Goal: Information Seeking & Learning: Check status

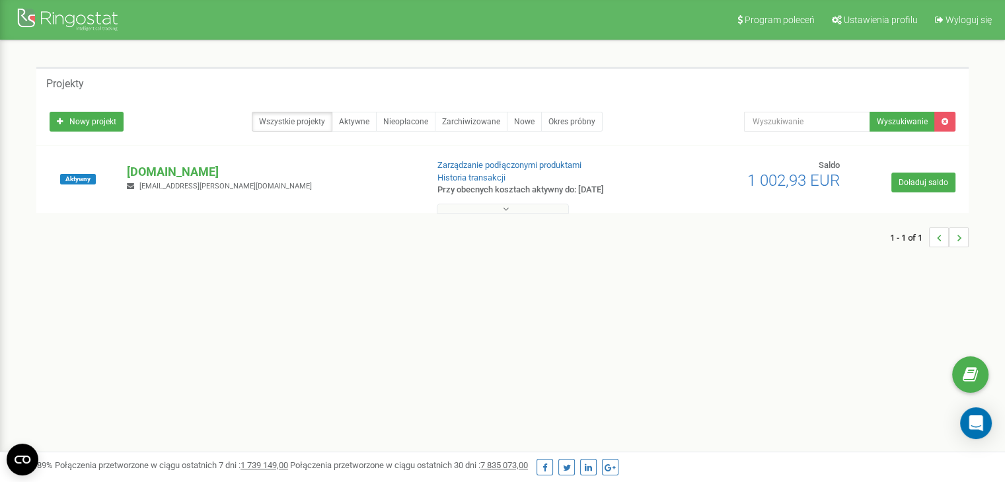
click at [499, 211] on button at bounding box center [503, 208] width 132 height 10
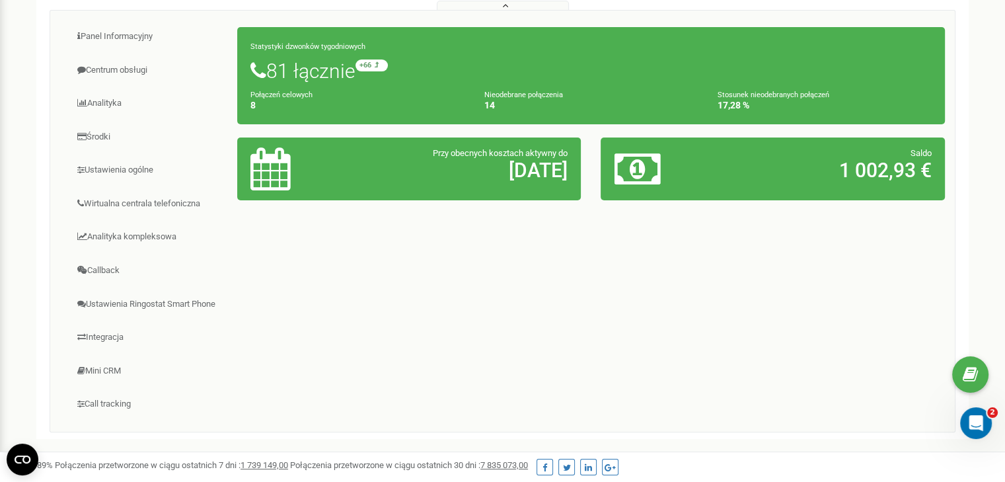
scroll to position [112, 0]
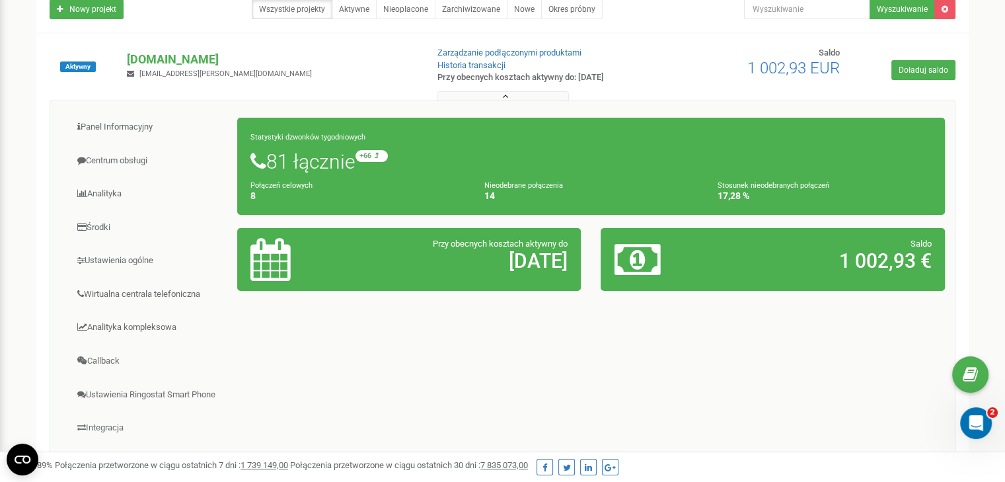
click at [412, 266] on h2 "[DATE]" at bounding box center [465, 261] width 205 height 22
click at [122, 125] on link "Panel Informacyjny" at bounding box center [149, 127] width 178 height 32
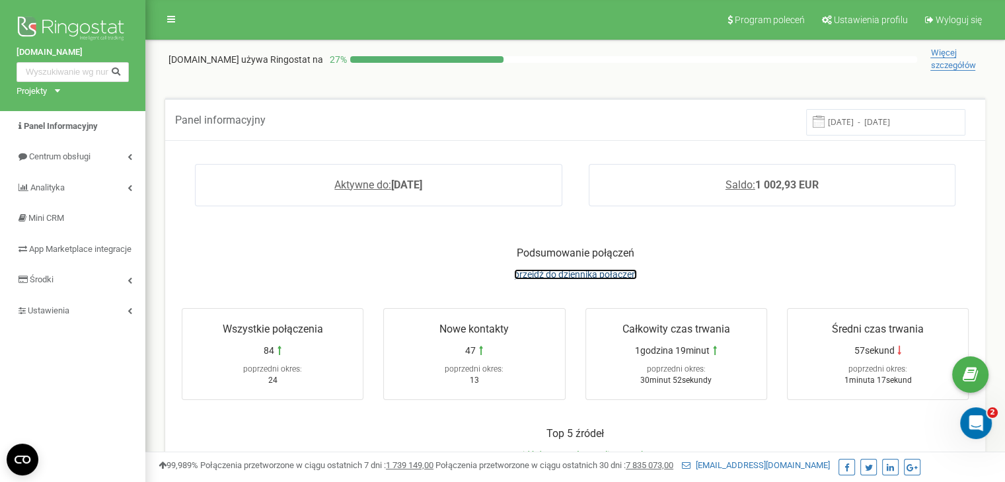
click at [572, 277] on span "przejdź do dziennika połączeń" at bounding box center [575, 274] width 123 height 11
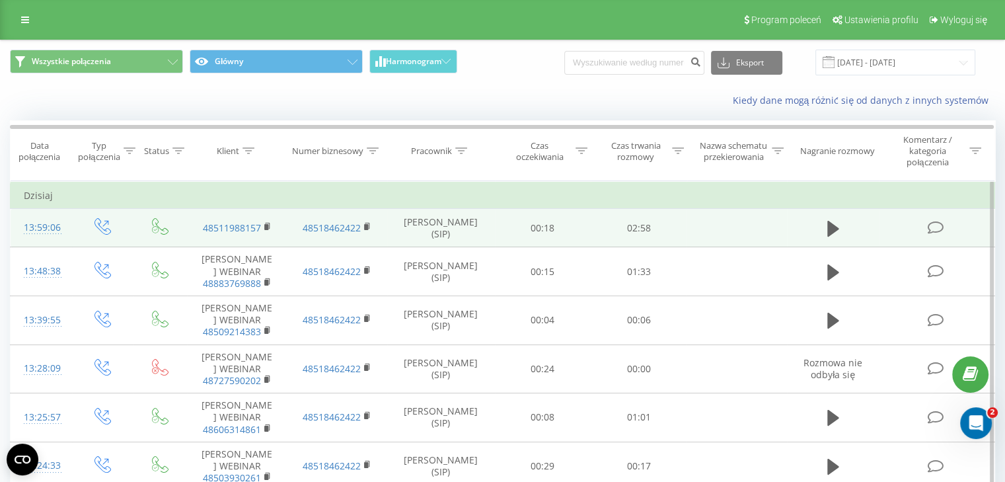
click at [943, 229] on span at bounding box center [936, 227] width 18 height 13
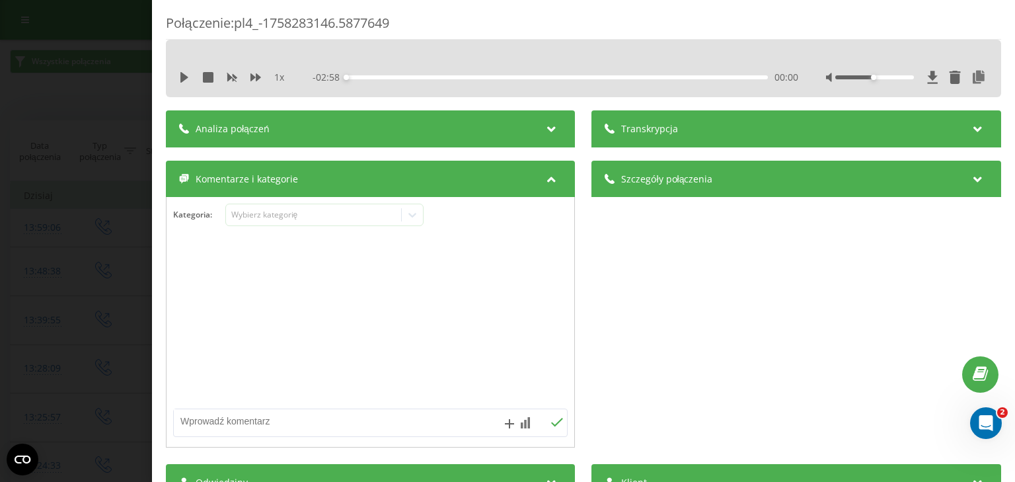
click at [184, 83] on div "1 x" at bounding box center [238, 77] width 119 height 13
click at [183, 75] on icon at bounding box center [184, 77] width 8 height 11
